Goal: Use online tool/utility: Use online tool/utility

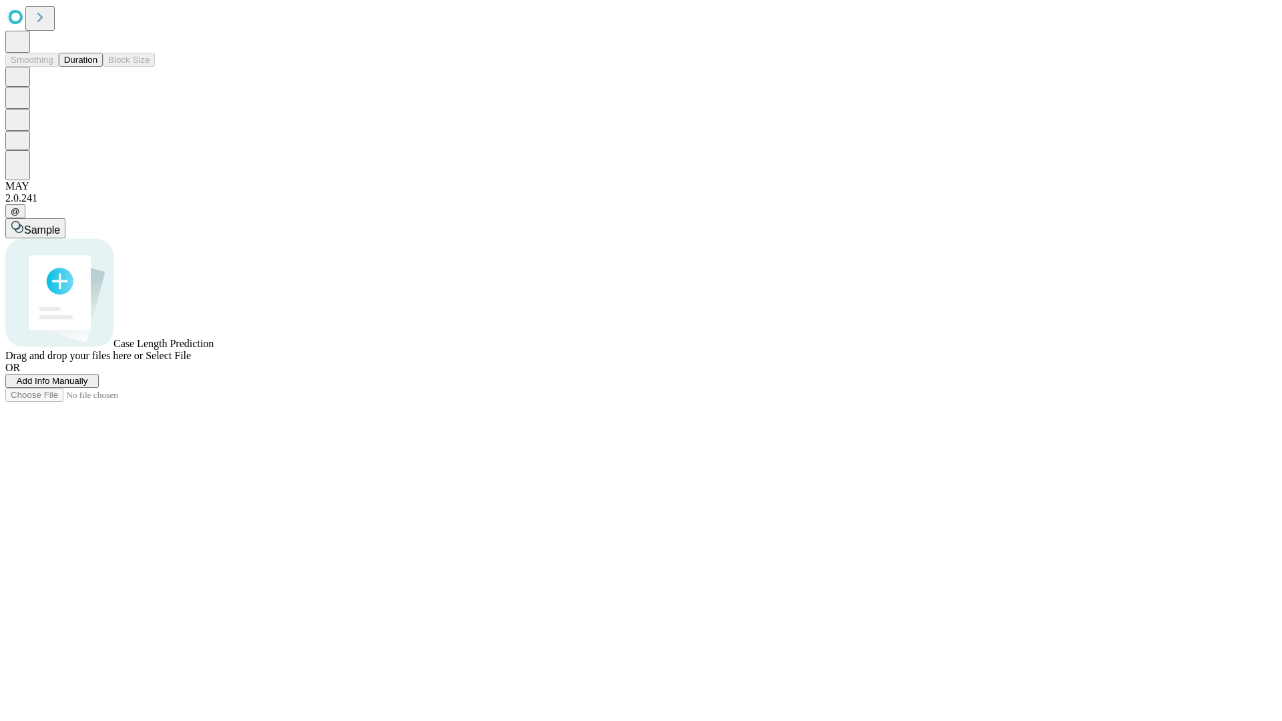
click at [191, 361] on span "Select File" at bounding box center [168, 355] width 45 height 11
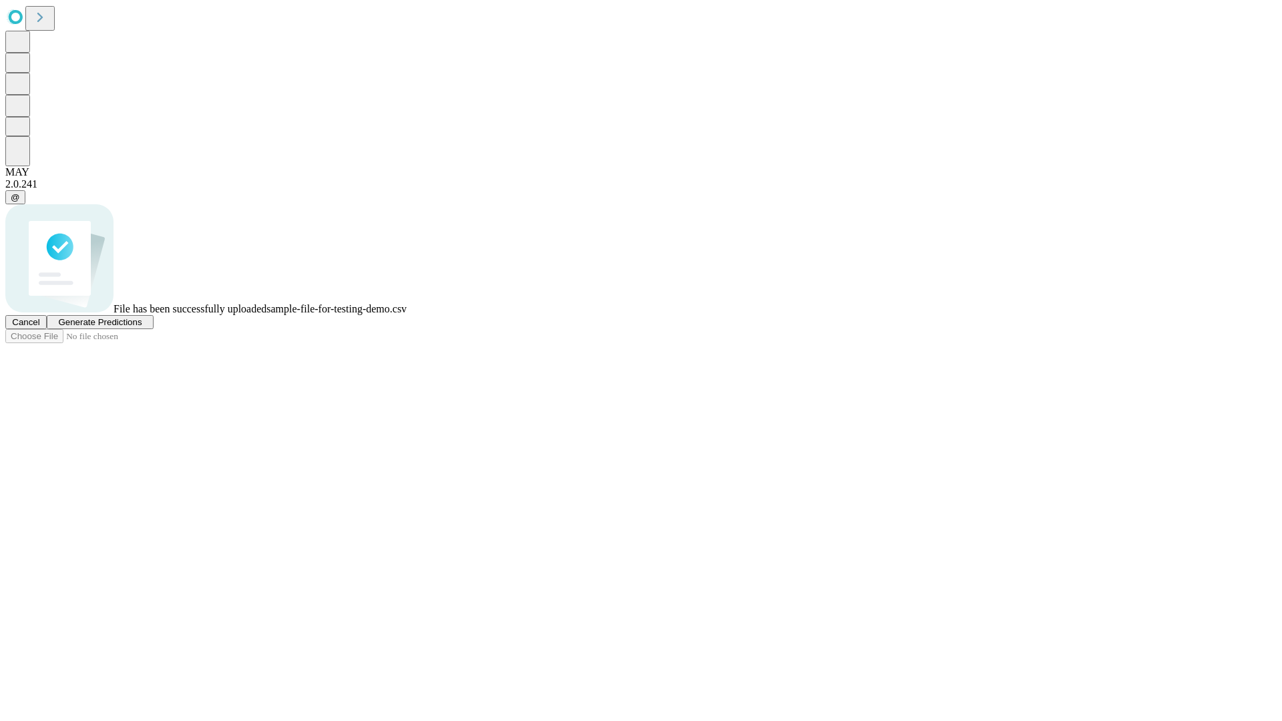
click at [142, 327] on span "Generate Predictions" at bounding box center [99, 322] width 83 height 10
